Goal: Check status: Check status

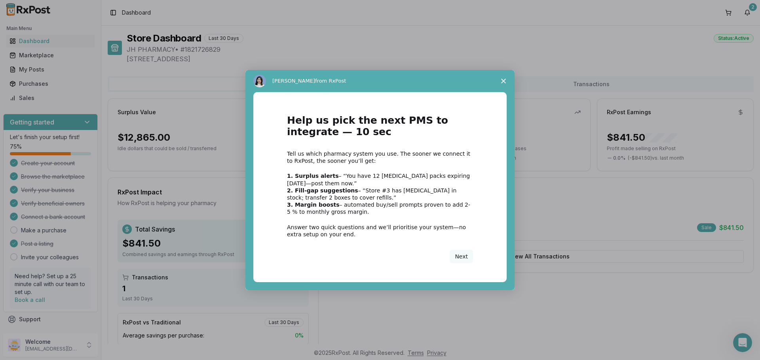
click at [502, 78] on span "Close survey" at bounding box center [503, 81] width 22 height 22
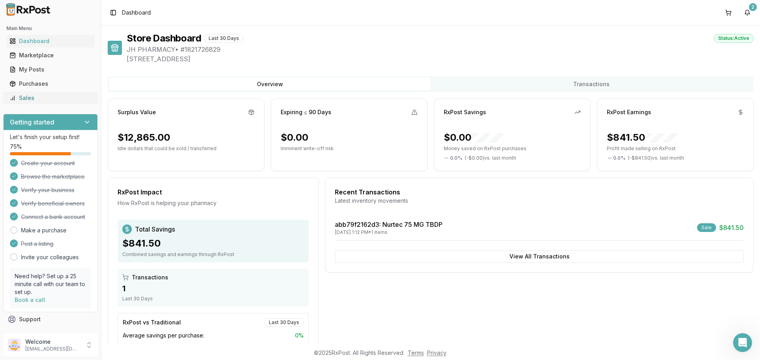
click at [27, 94] on link "Sales" at bounding box center [50, 98] width 88 height 14
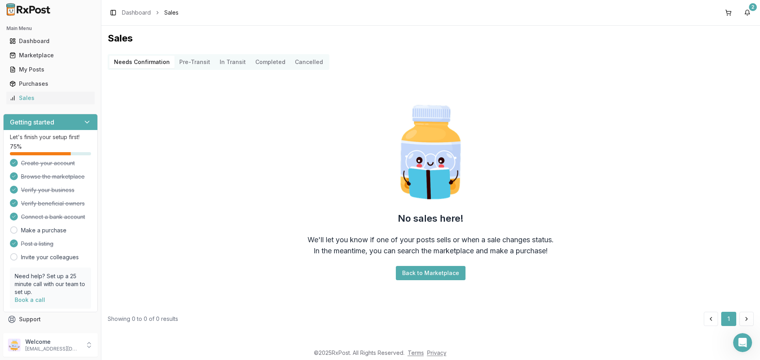
click at [203, 62] on button "Pre-Transit" at bounding box center [194, 62] width 40 height 13
click at [223, 61] on Transit "In Transit" at bounding box center [233, 62] width 36 height 13
click at [261, 65] on button "Completed" at bounding box center [270, 62] width 40 height 13
click at [232, 63] on Transit "In Transit" at bounding box center [233, 62] width 36 height 13
click at [261, 64] on button "Completed" at bounding box center [270, 62] width 40 height 13
